Goal: Navigation & Orientation: Find specific page/section

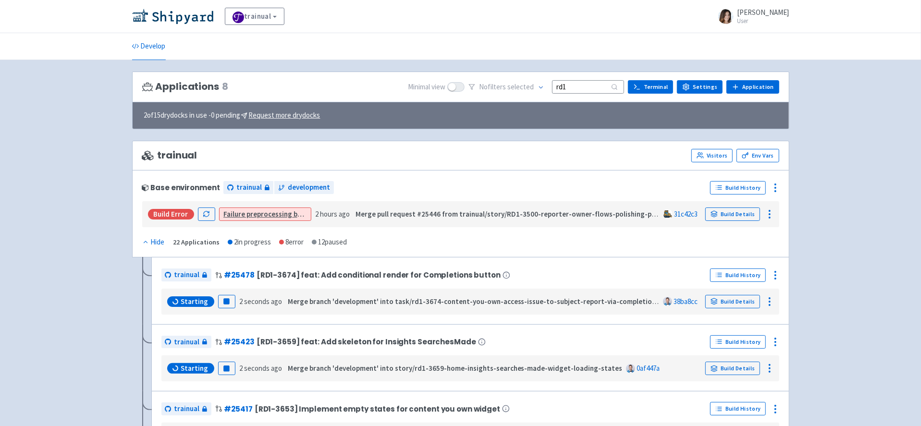
click at [203, 89] on h3 "Applications 8" at bounding box center [185, 86] width 86 height 11
click at [191, 20] on img at bounding box center [172, 16] width 81 height 15
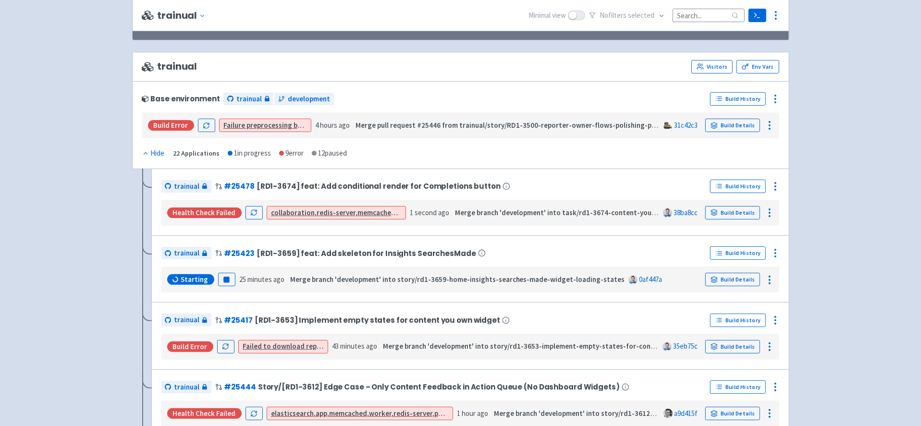
scroll to position [85, 0]
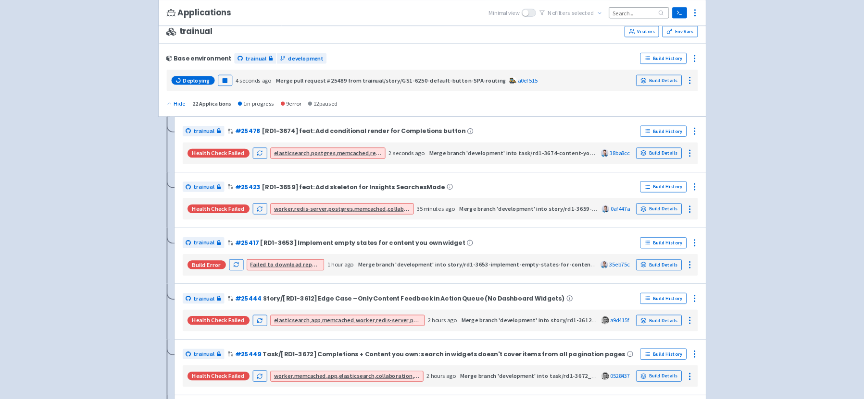
scroll to position [118, 0]
